Goal: Task Accomplishment & Management: Use online tool/utility

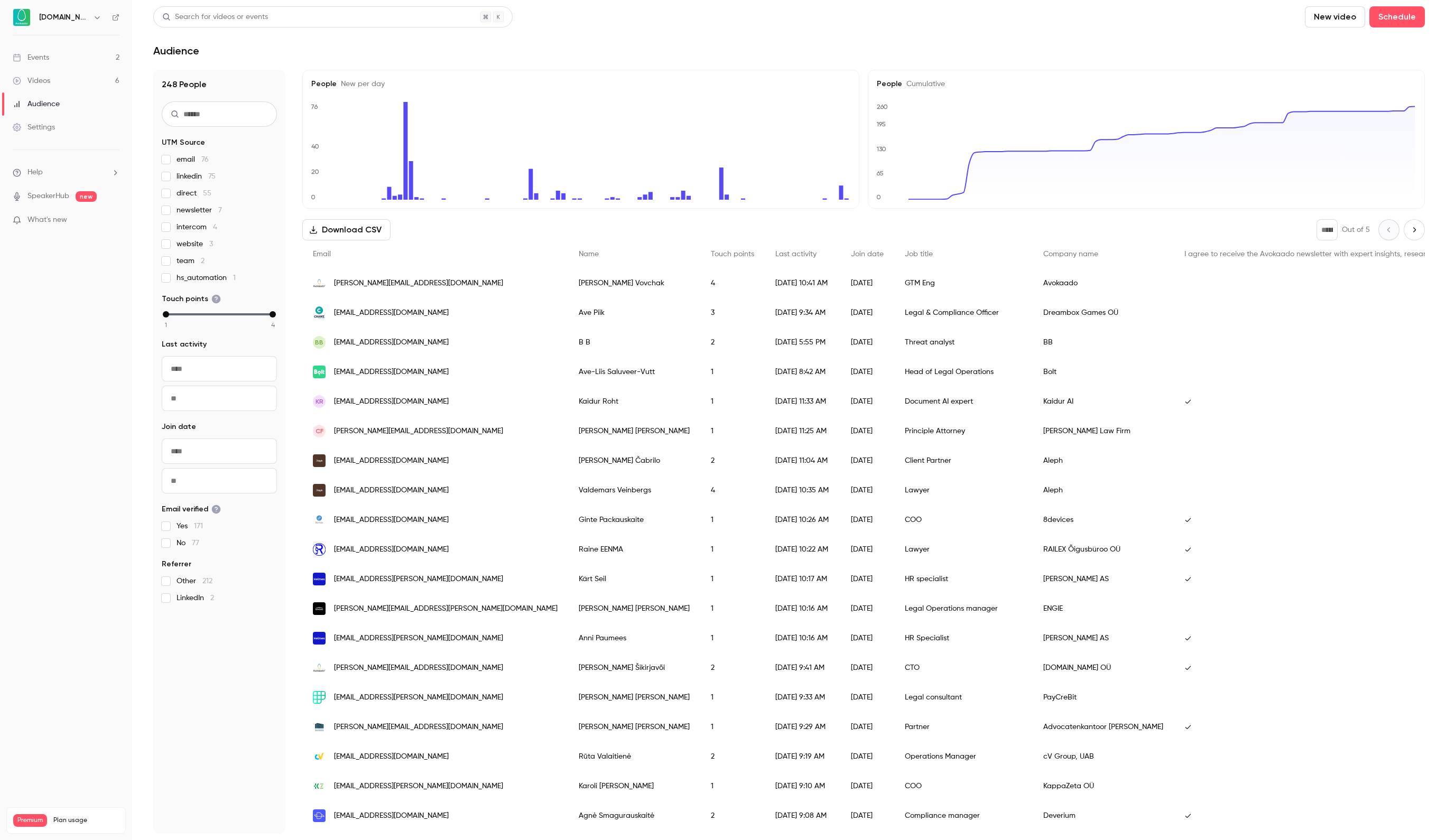
click at [75, 58] on link "Events 2" at bounding box center [66, 57] width 132 height 23
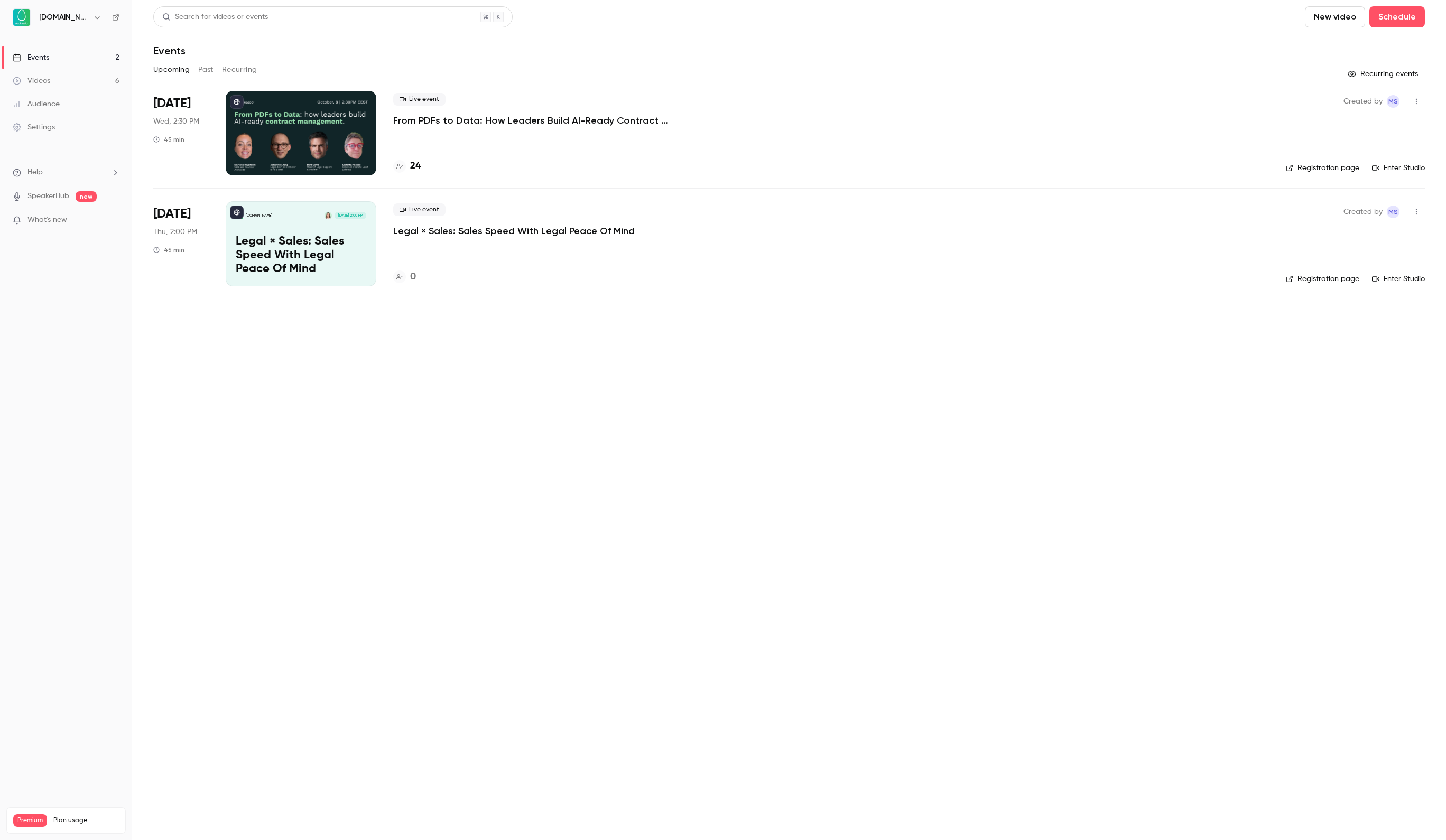
click at [329, 121] on div at bounding box center [301, 133] width 150 height 85
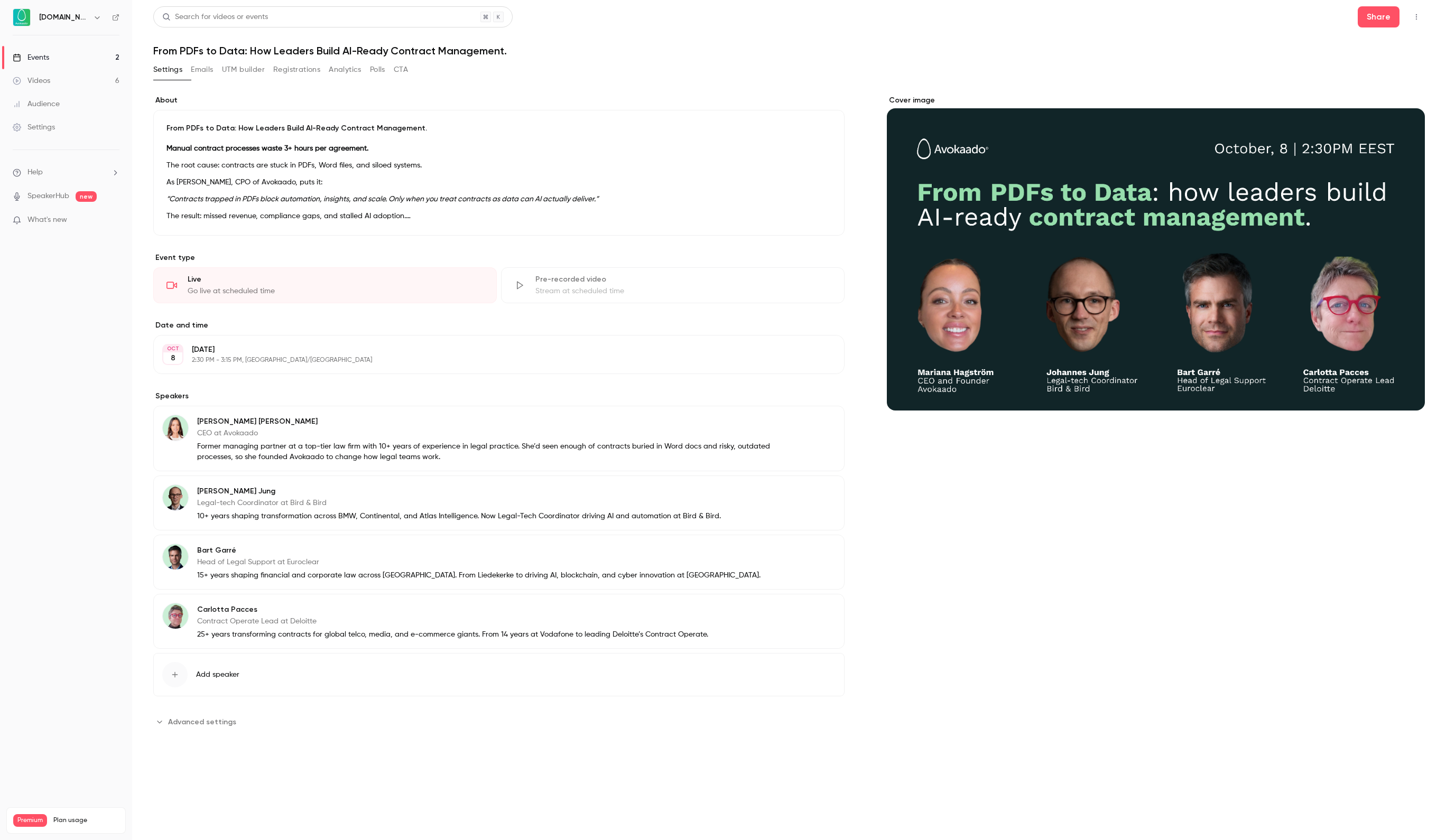
click at [265, 72] on button "UTM builder" at bounding box center [243, 70] width 43 height 17
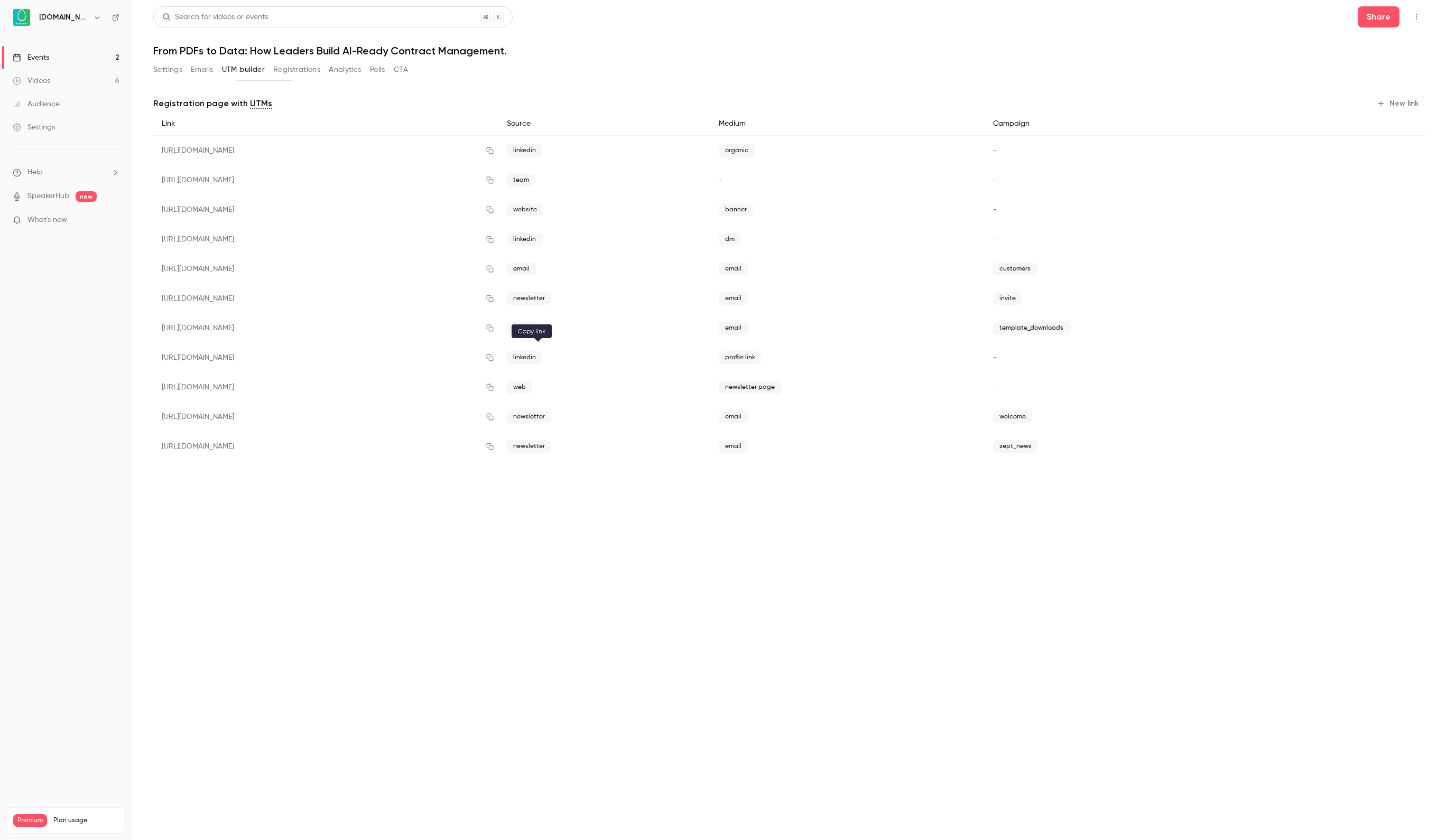
click at [498, 353] on button "button" at bounding box center [490, 357] width 17 height 17
click at [49, 58] on div "Events" at bounding box center [31, 57] width 36 height 11
